Goal: Information Seeking & Learning: Learn about a topic

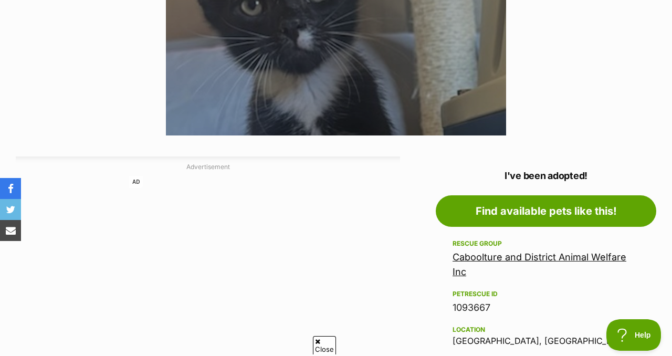
scroll to position [81, 0]
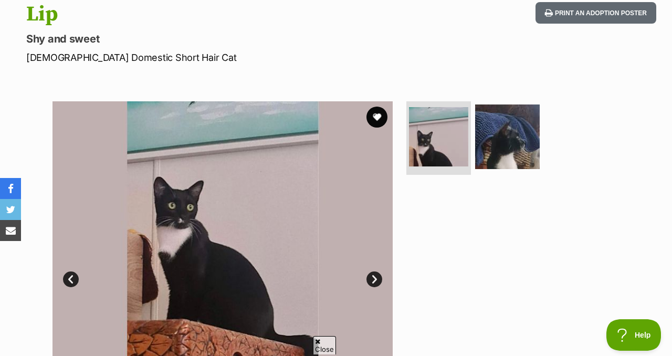
click at [375, 280] on link "Next" at bounding box center [375, 279] width 16 height 16
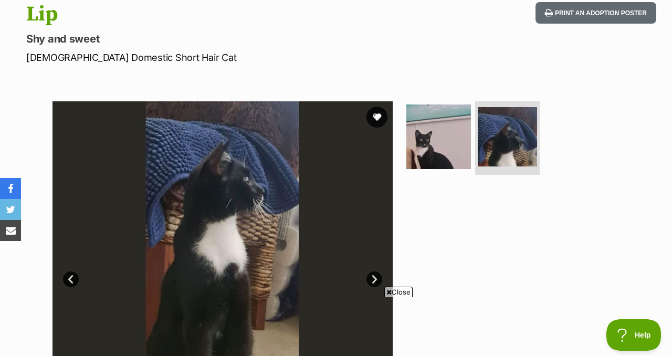
click at [66, 278] on link "Prev" at bounding box center [71, 279] width 16 height 16
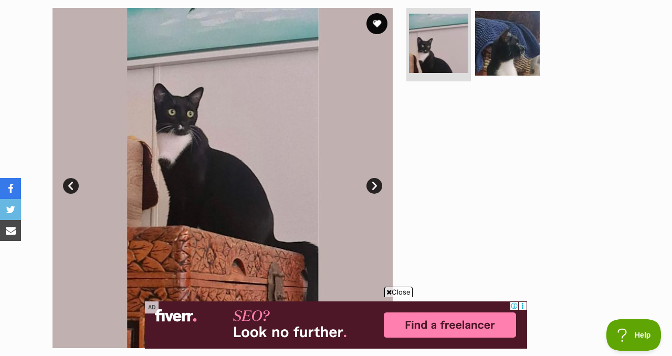
scroll to position [208, 0]
